Goal: Task Accomplishment & Management: Manage account settings

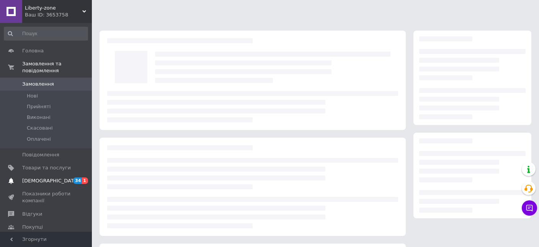
click at [47, 178] on span "[DEMOGRAPHIC_DATA]" at bounding box center [50, 181] width 57 height 7
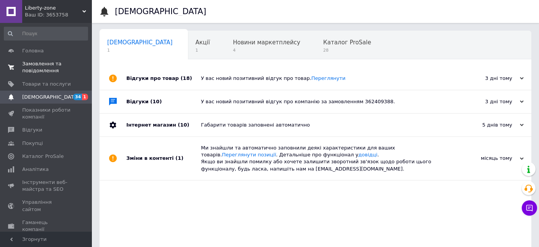
click at [39, 67] on span "Замовлення та повідомлення" at bounding box center [46, 67] width 49 height 14
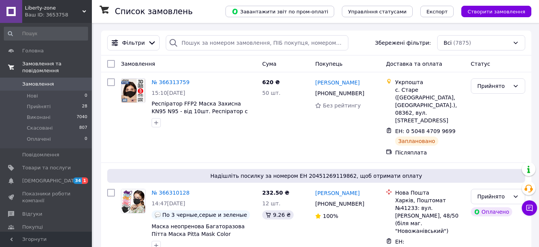
click at [36, 61] on span "Замовлення та повідомлення" at bounding box center [57, 67] width 70 height 14
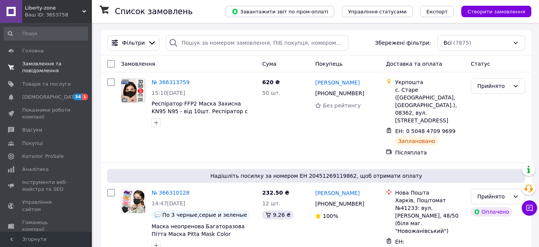
click at [38, 65] on span "Замовлення та повідомлення" at bounding box center [46, 67] width 49 height 14
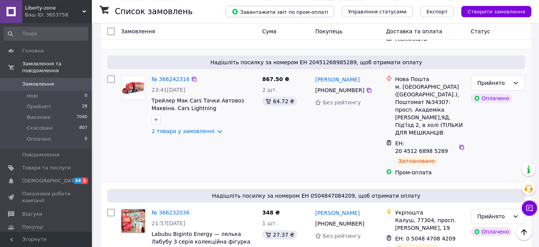
scroll to position [283, 0]
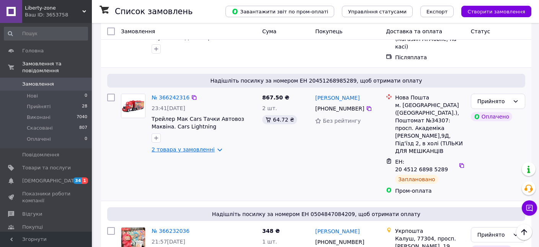
click at [199, 147] on link "2 товара у замовленні" at bounding box center [183, 150] width 63 height 6
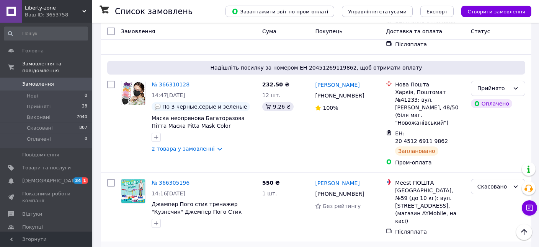
scroll to position [0, 0]
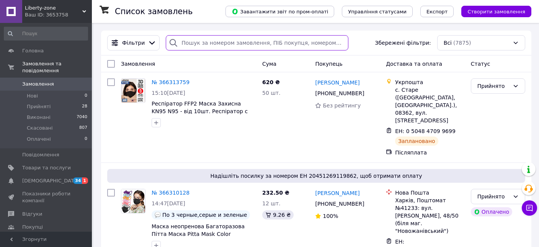
click at [198, 44] on input "search" at bounding box center [257, 42] width 182 height 15
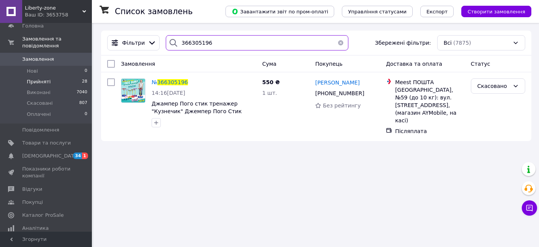
scroll to position [39, 0]
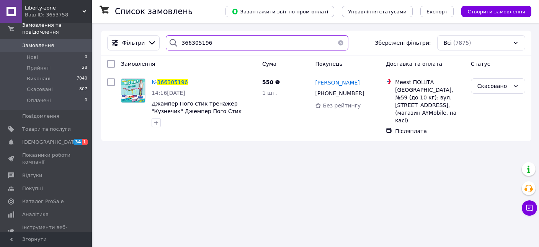
type input "366305196"
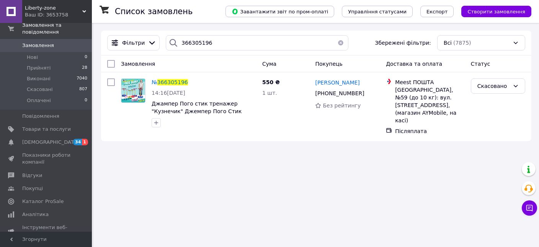
click at [37, 42] on span "Замовлення" at bounding box center [38, 45] width 32 height 7
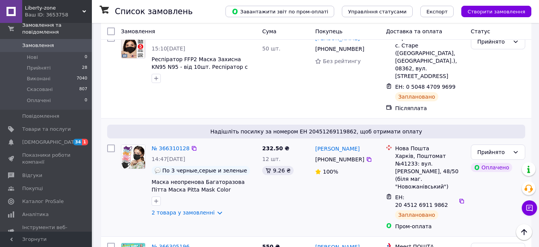
scroll to position [40, 0]
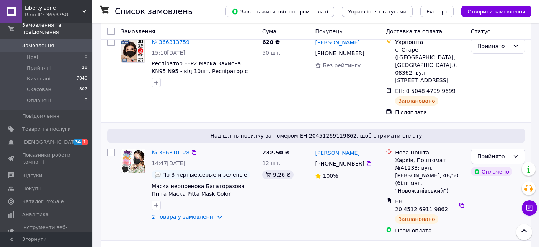
click at [210, 214] on link "2 товара у замовленні" at bounding box center [183, 217] width 63 height 6
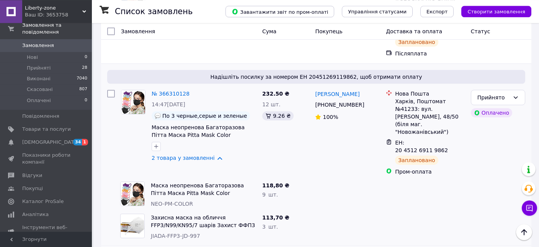
scroll to position [81, 0]
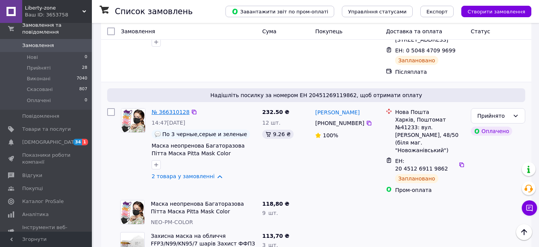
click at [175, 109] on link "№ 366310128" at bounding box center [171, 112] width 38 height 6
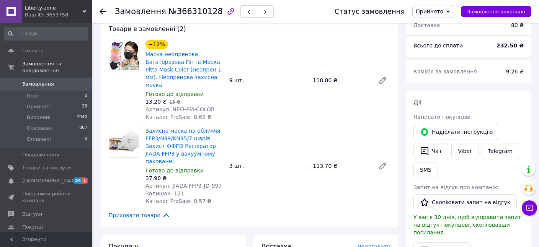
click at [51, 81] on span "Замовлення" at bounding box center [46, 84] width 49 height 7
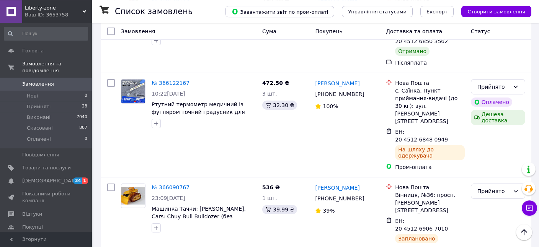
scroll to position [1011, 0]
